Goal: Task Accomplishment & Management: Manage account settings

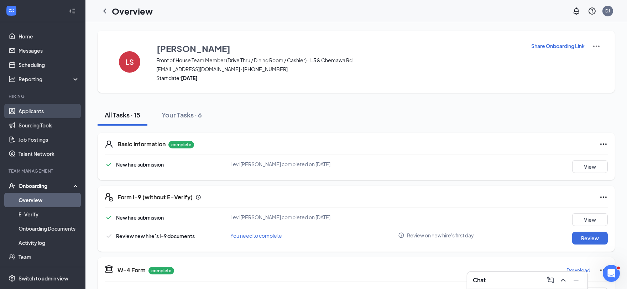
click at [37, 111] on link "Applicants" at bounding box center [49, 111] width 61 height 14
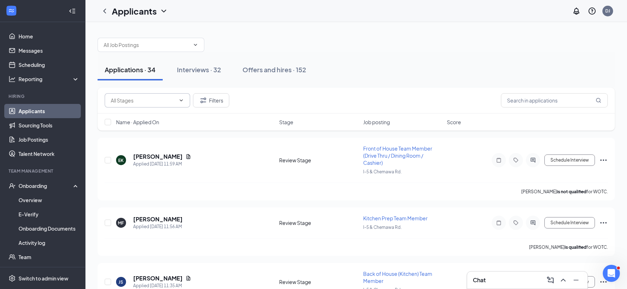
click at [129, 101] on input "text" at bounding box center [143, 100] width 65 height 8
click at [136, 131] on div "Review Stage (13)" at bounding box center [130, 133] width 41 height 8
type input "Review Stage (13)"
click at [40, 140] on link "Job Postings" at bounding box center [49, 139] width 61 height 14
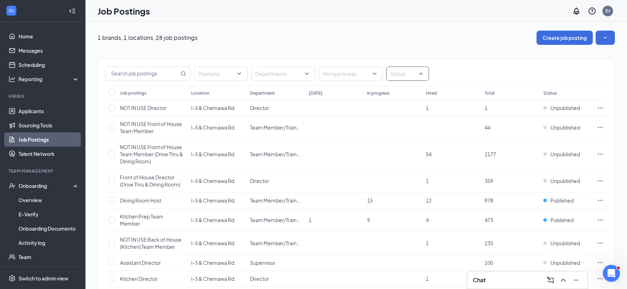
click at [420, 75] on div "Status" at bounding box center [407, 74] width 43 height 14
click at [394, 111] on div at bounding box center [395, 109] width 6 height 6
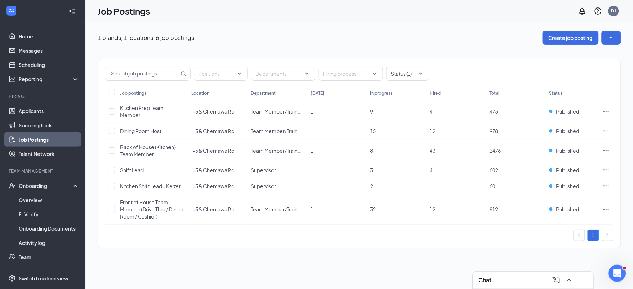
click at [396, 37] on div "1 brands, 1 locations, 6 job postings Create job posting" at bounding box center [359, 38] width 523 height 14
click at [113, 132] on input "checkbox" at bounding box center [112, 131] width 6 height 6
checkbox input "true"
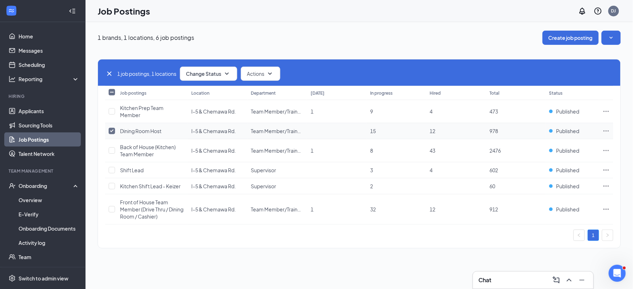
click at [605, 131] on icon "Ellipses" at bounding box center [605, 130] width 7 height 7
click at [274, 73] on icon "SmallChevronDown" at bounding box center [270, 73] width 9 height 9
click at [472, 36] on div "1 brands, 1 locations, 6 job postings Create job posting" at bounding box center [359, 38] width 523 height 14
click at [228, 73] on icon "SmallChevronDown" at bounding box center [227, 74] width 4 height 2
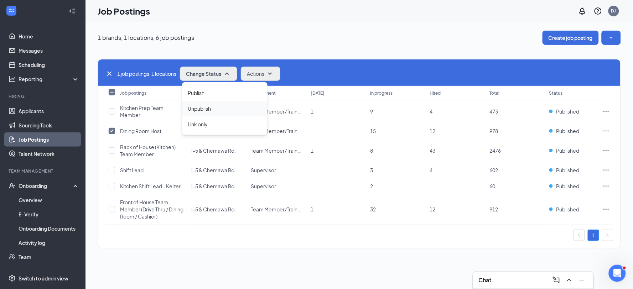
click at [198, 108] on span "Unpublish" at bounding box center [199, 109] width 23 height 8
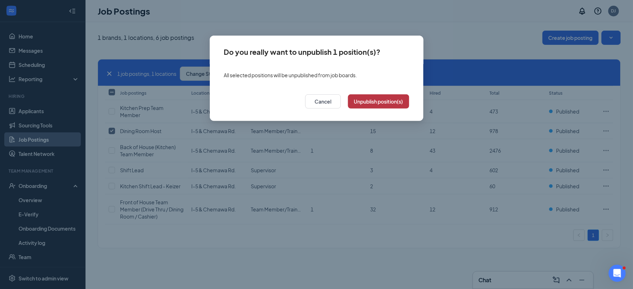
click at [379, 99] on button "Unpublish position(s)" at bounding box center [378, 101] width 61 height 14
